Goal: Task Accomplishment & Management: Use online tool/utility

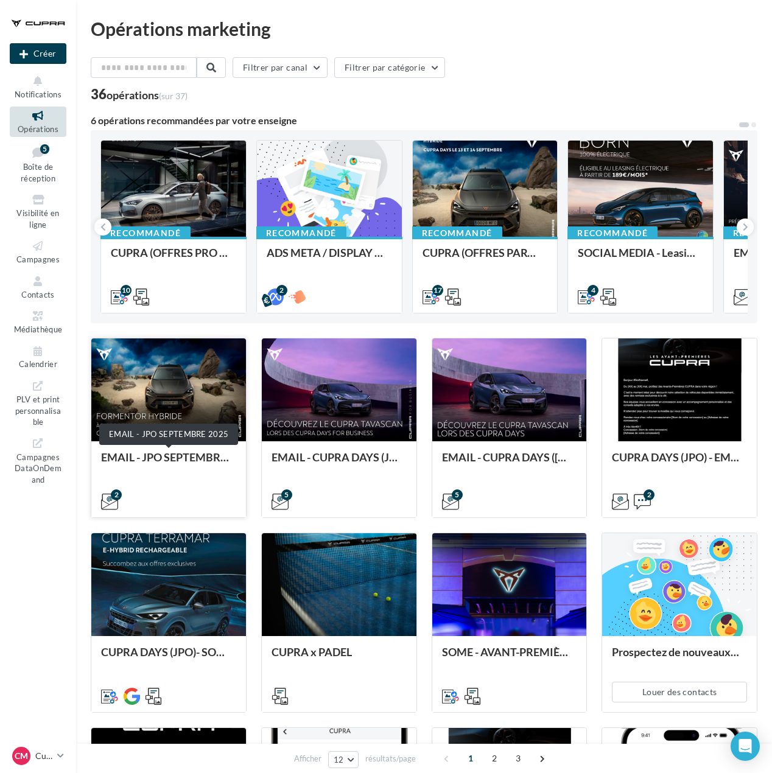
click at [181, 458] on div "EMAIL - JPO SEPTEMBRE 2025" at bounding box center [168, 463] width 135 height 24
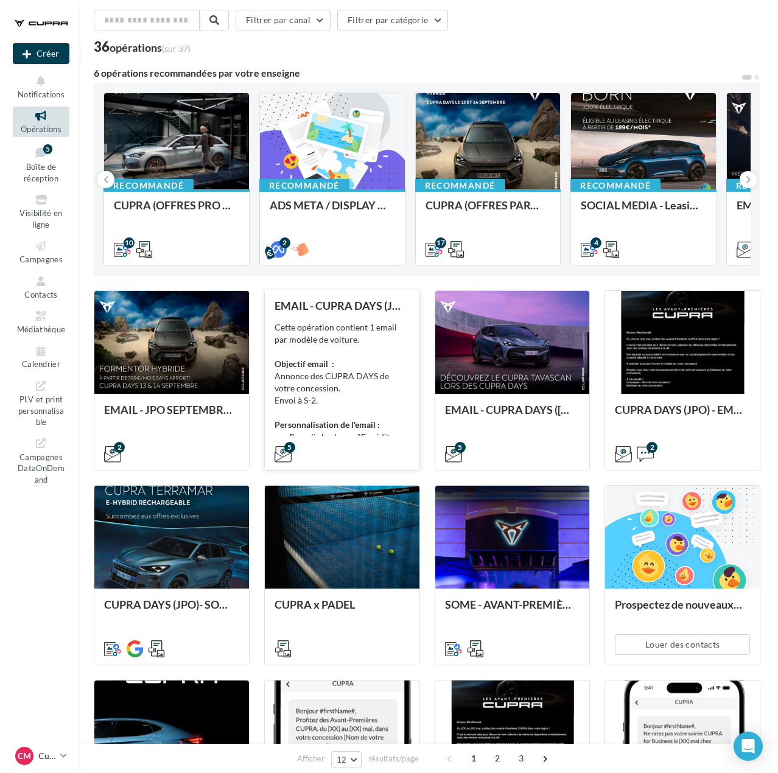
scroll to position [122, 0]
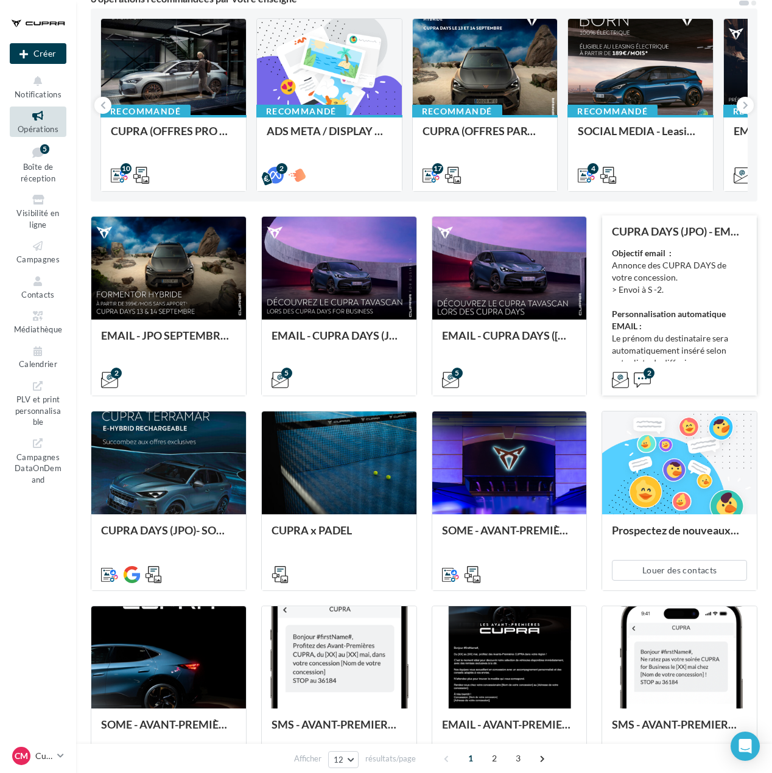
click at [657, 305] on div "Objectif email : Annonce des CUPRA DAYS de votre concession. > Envoi à S -2. Pe…" at bounding box center [679, 308] width 135 height 122
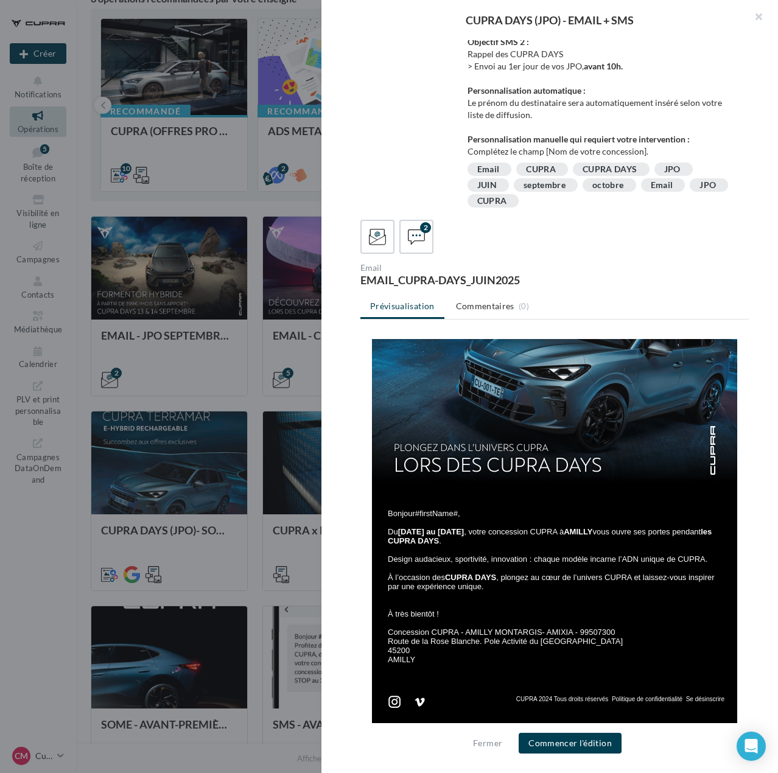
scroll to position [183, 0]
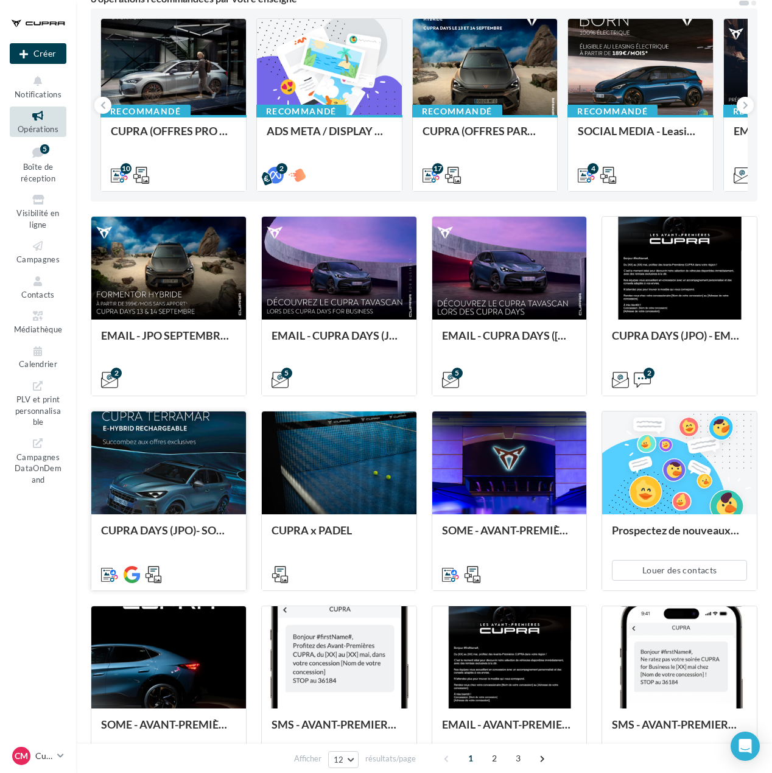
click at [188, 501] on div at bounding box center [168, 463] width 155 height 104
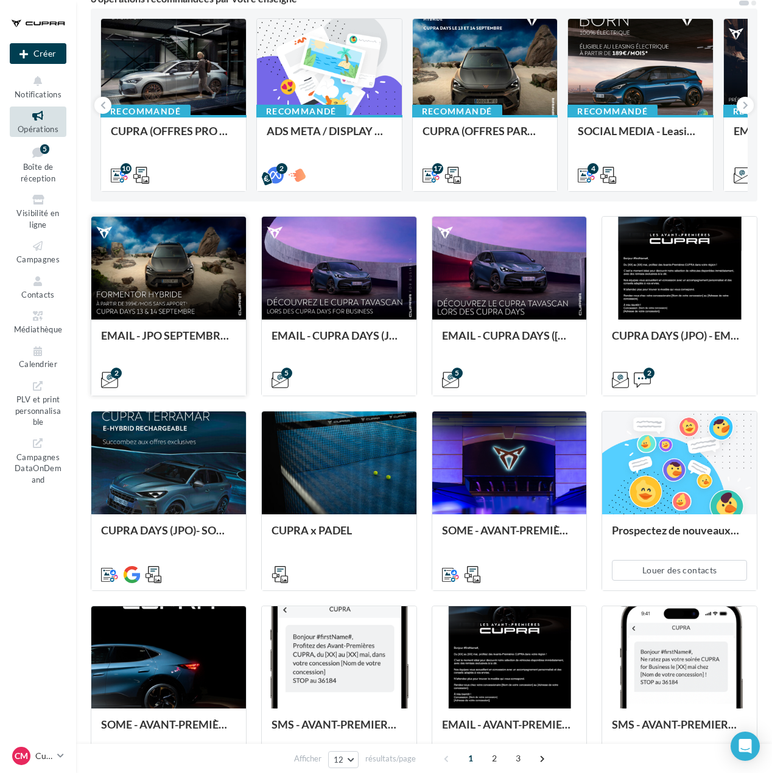
click at [173, 306] on div at bounding box center [168, 269] width 155 height 104
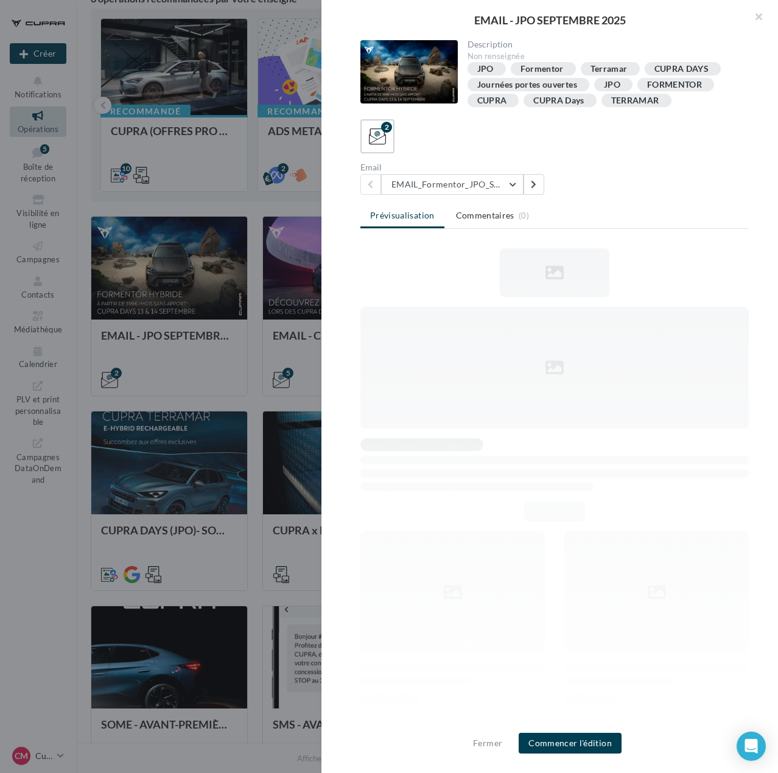
scroll to position [0, 0]
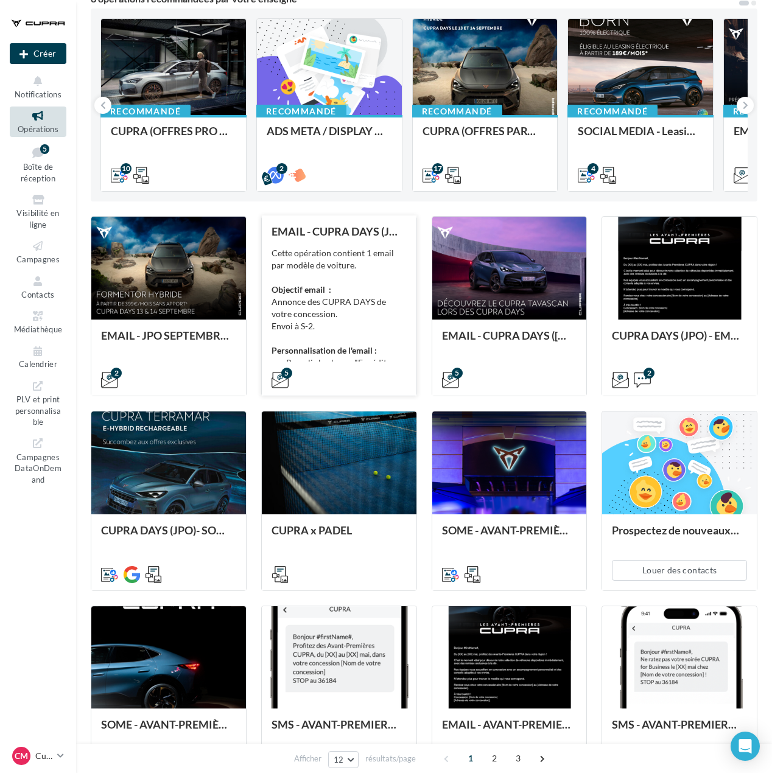
click at [357, 260] on div "Cette opération contient 1 email par modèle de voiture. Objectif email : Annonc…" at bounding box center [338, 308] width 135 height 122
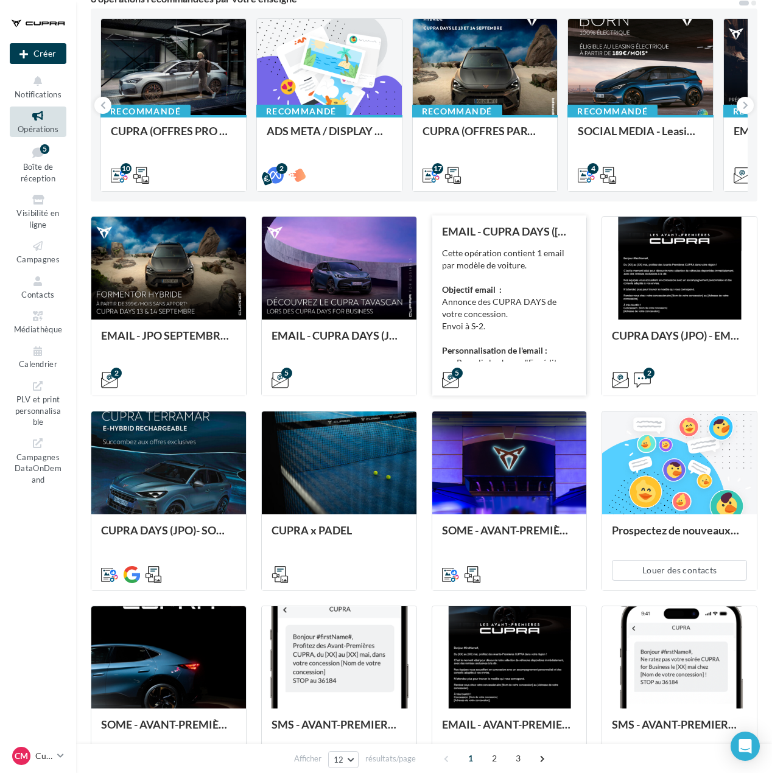
click at [519, 276] on div "Cette opération contient 1 email par modèle de voiture. Objectif email : Annonc…" at bounding box center [509, 308] width 135 height 122
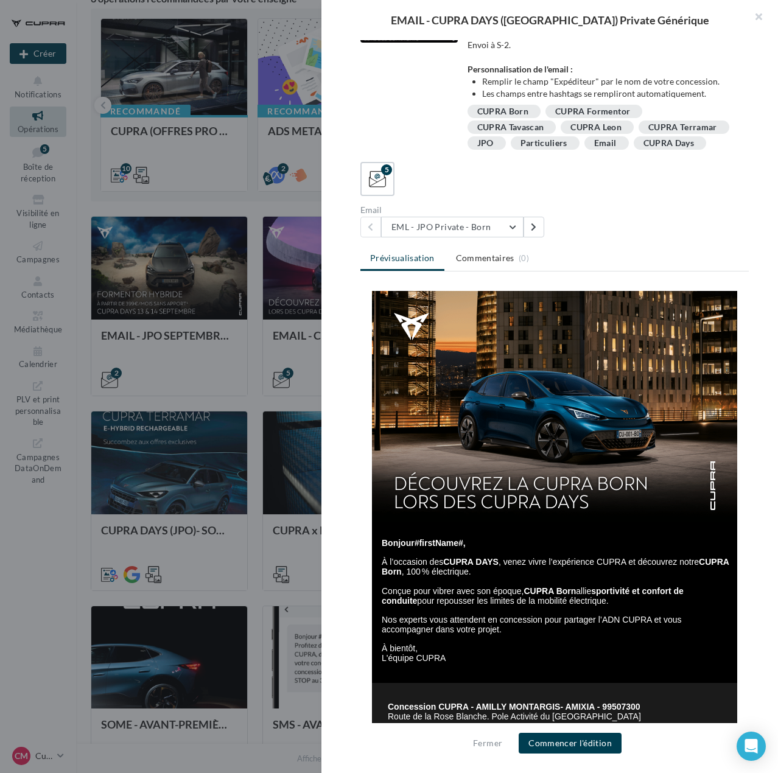
scroll to position [122, 0]
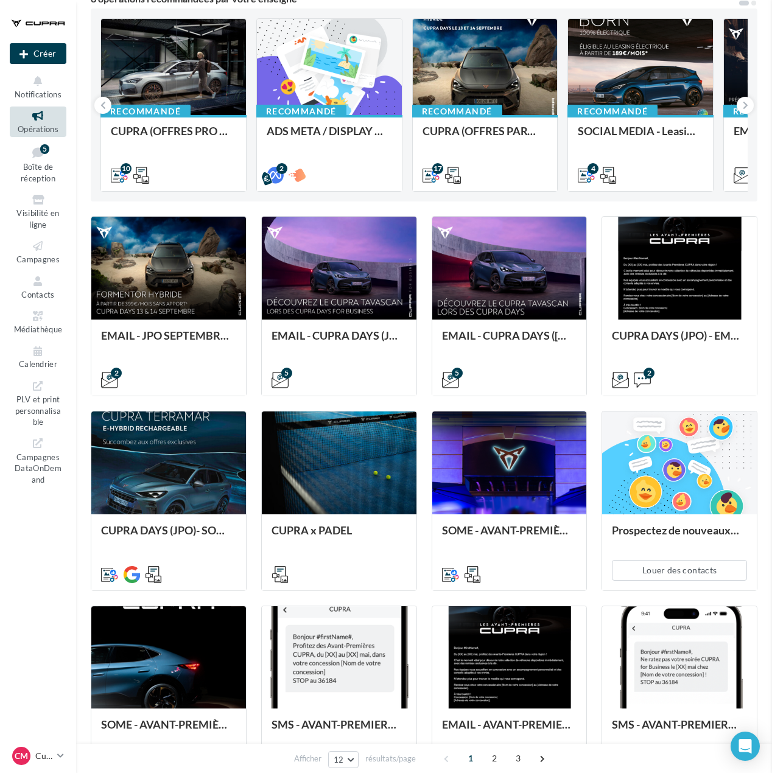
click at [179, 295] on div at bounding box center [168, 269] width 155 height 104
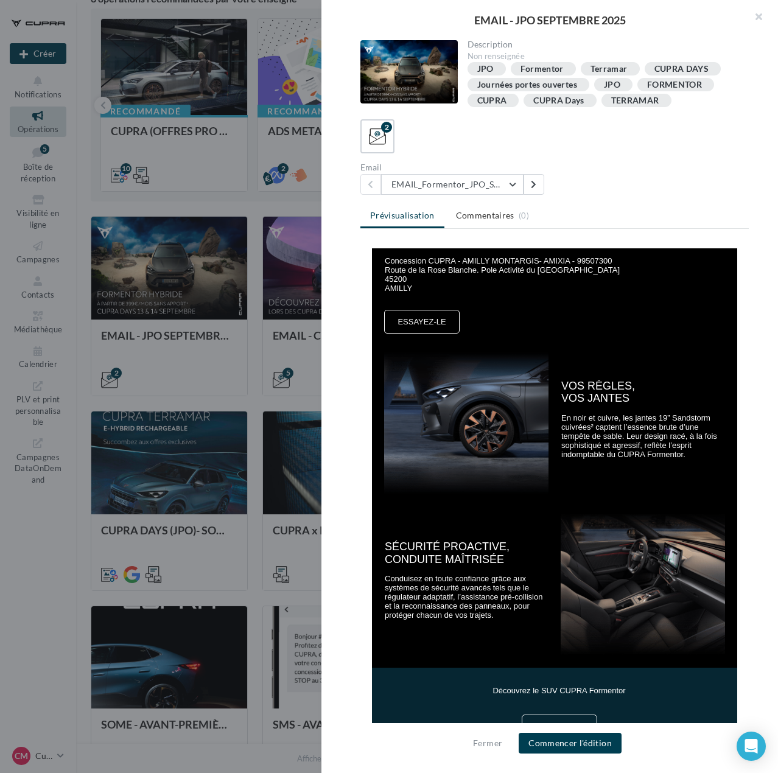
scroll to position [365, 0]
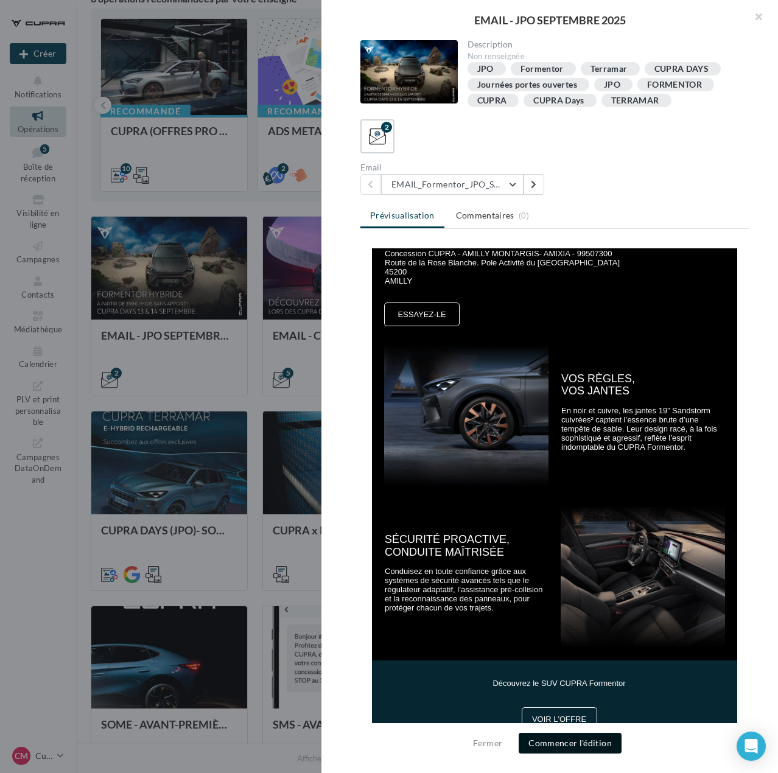
click at [548, 749] on button "Commencer l'édition" at bounding box center [569, 743] width 103 height 21
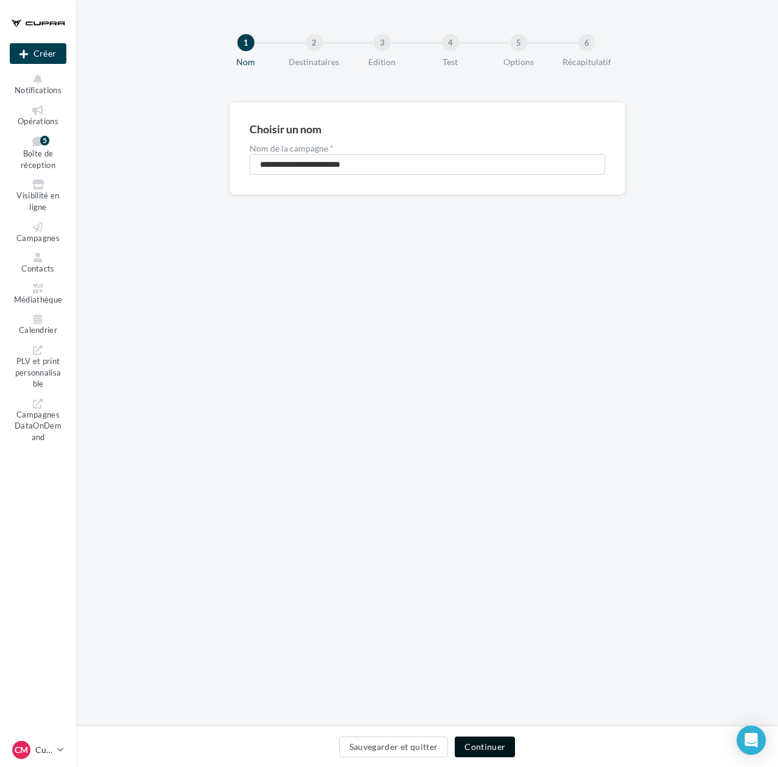
click at [479, 744] on button "Continuer" at bounding box center [485, 746] width 60 height 21
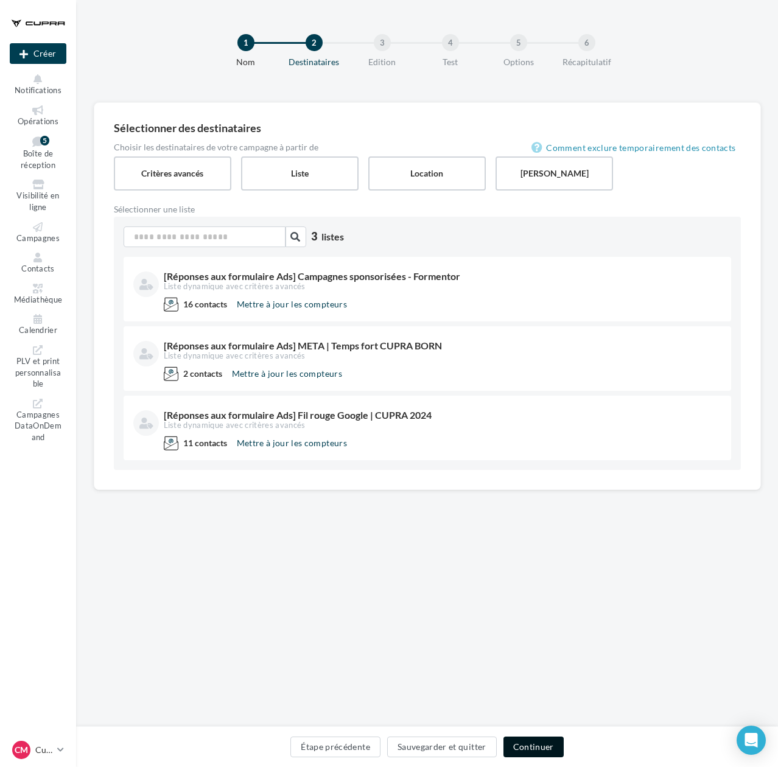
click at [535, 746] on button "Continuer" at bounding box center [533, 746] width 60 height 21
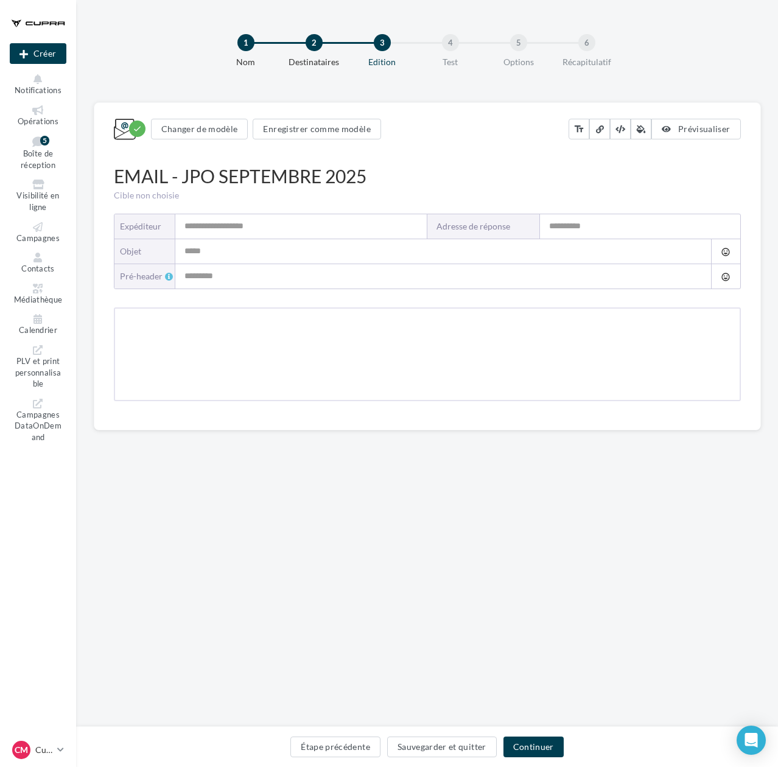
type input "**********"
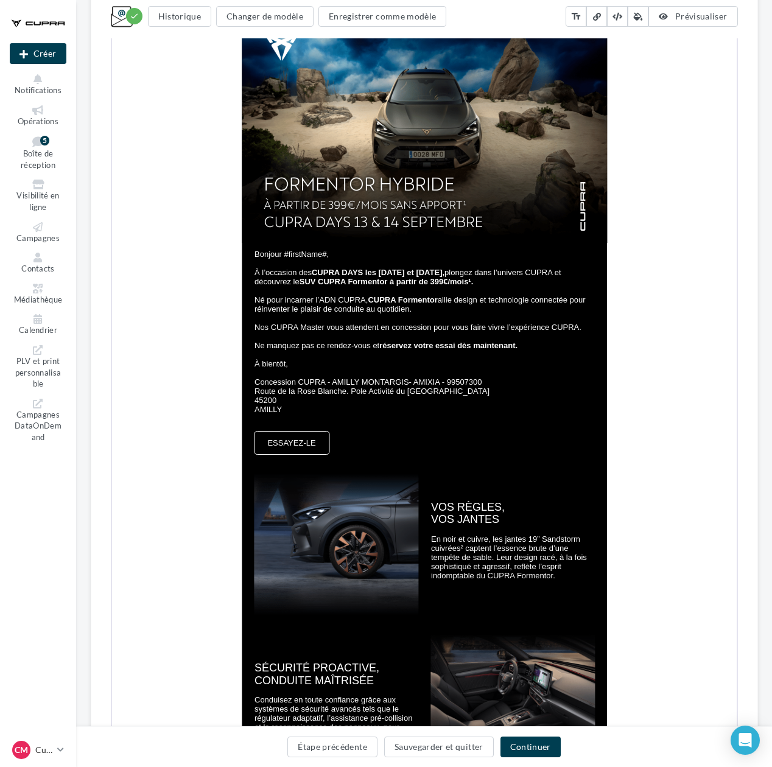
scroll to position [304, 0]
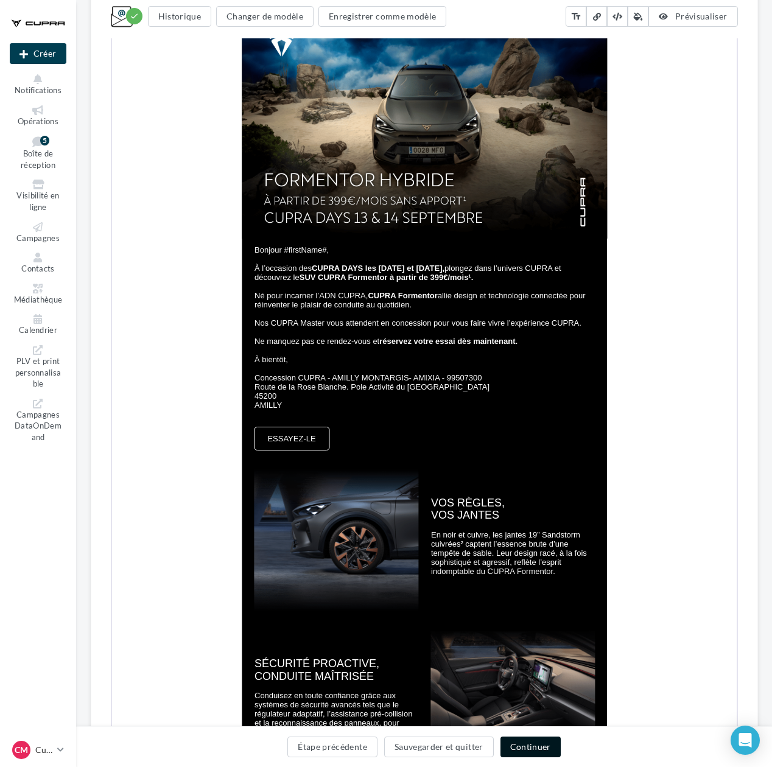
drag, startPoint x: 539, startPoint y: 740, endPoint x: 381, endPoint y: 423, distance: 354.3
click at [539, 740] on button "Continuer" at bounding box center [530, 746] width 60 height 21
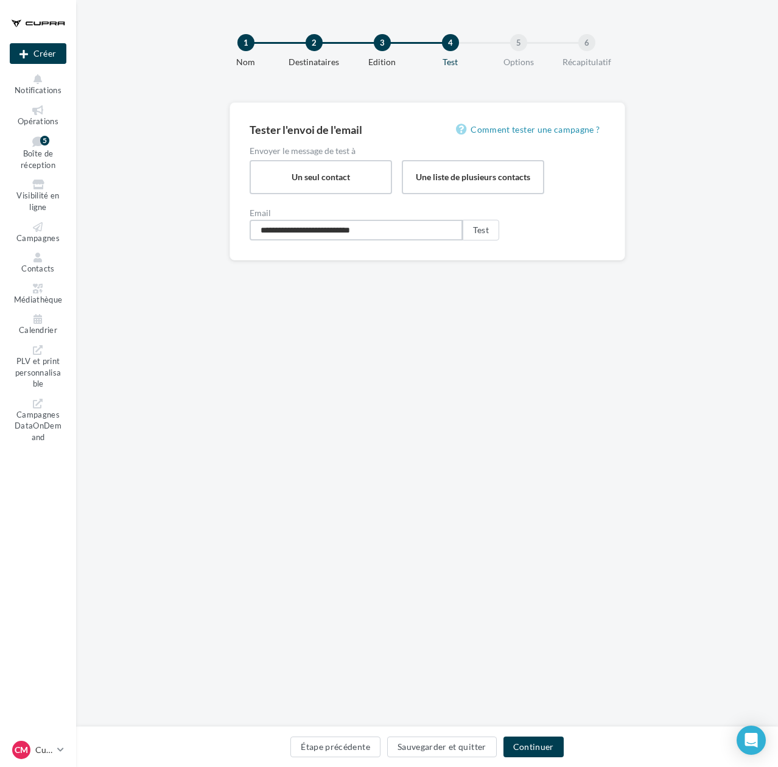
drag, startPoint x: 391, startPoint y: 232, endPoint x: 185, endPoint y: 226, distance: 205.8
click at [185, 226] on div "**********" at bounding box center [427, 200] width 702 height 197
type input "**********"
click at [481, 234] on button "Test" at bounding box center [481, 230] width 37 height 21
click at [442, 699] on div "**********" at bounding box center [427, 363] width 702 height 727
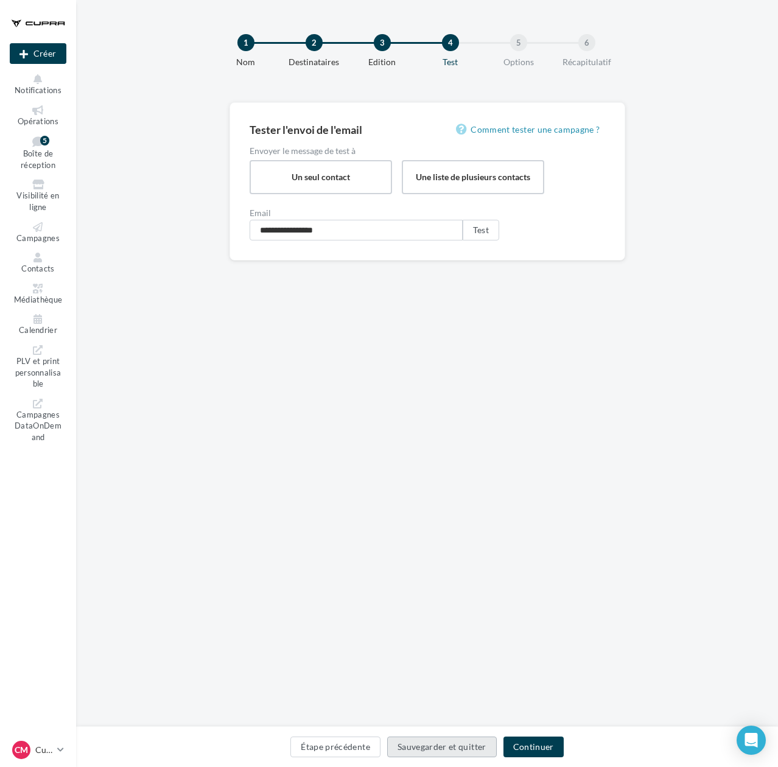
click at [445, 740] on button "Sauvegarder et quitter" at bounding box center [442, 746] width 110 height 21
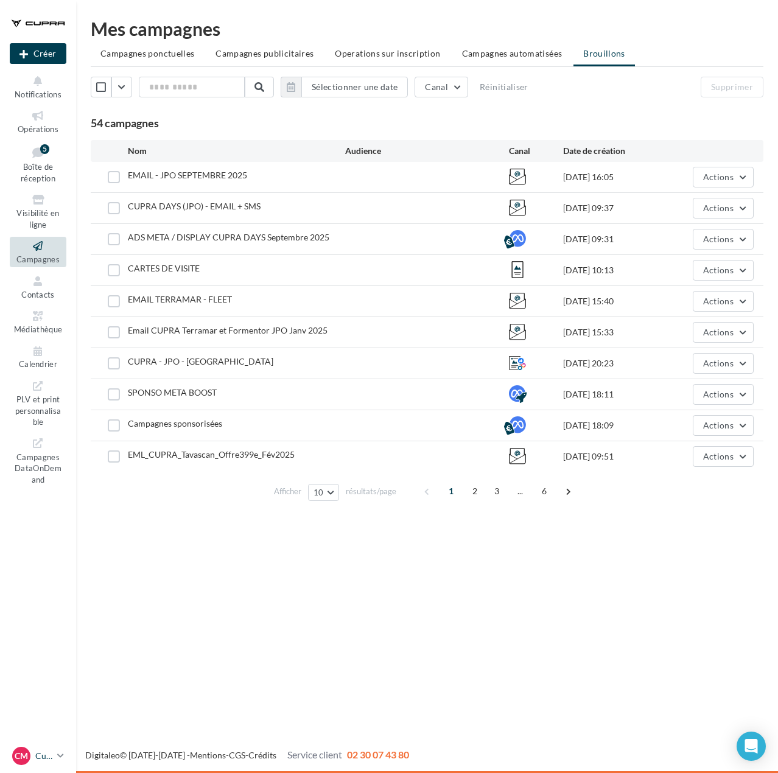
click at [40, 752] on p "Cupra Montargis" at bounding box center [43, 756] width 17 height 12
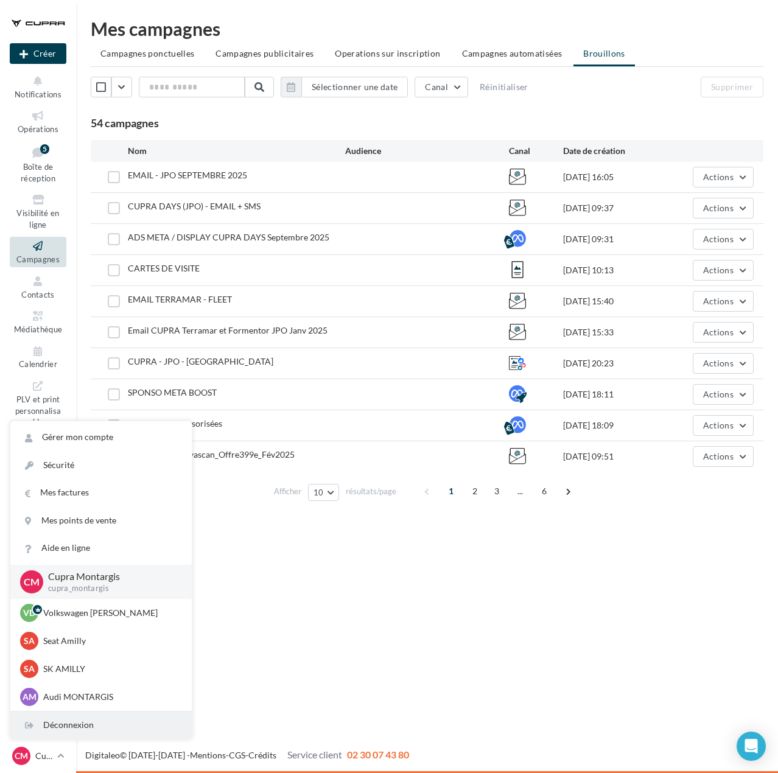
click at [73, 721] on div "Déconnexion" at bounding box center [100, 724] width 181 height 27
